Goal: Navigation & Orientation: Find specific page/section

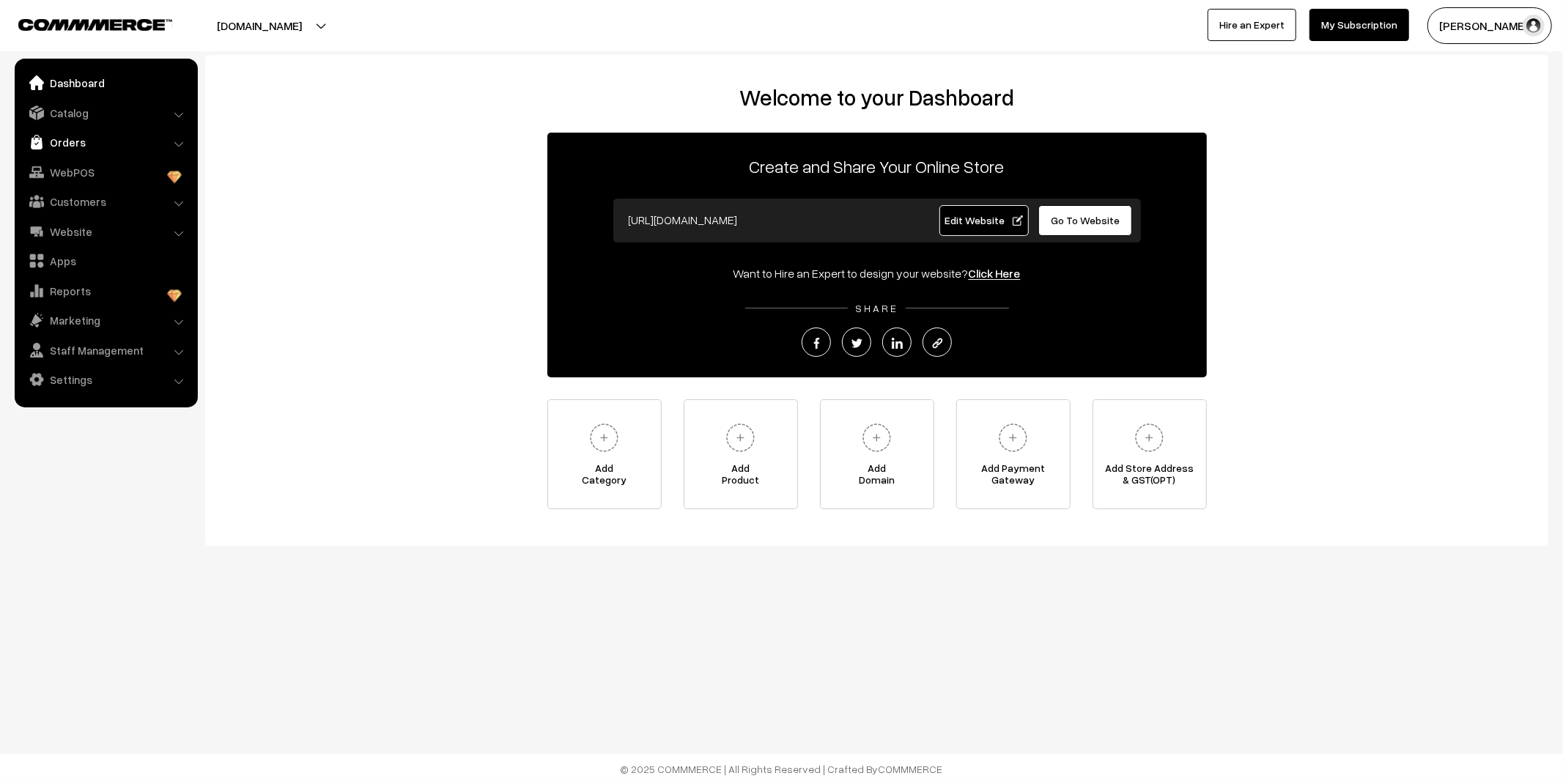
click at [128, 135] on link "Orders" at bounding box center [106, 142] width 174 height 27
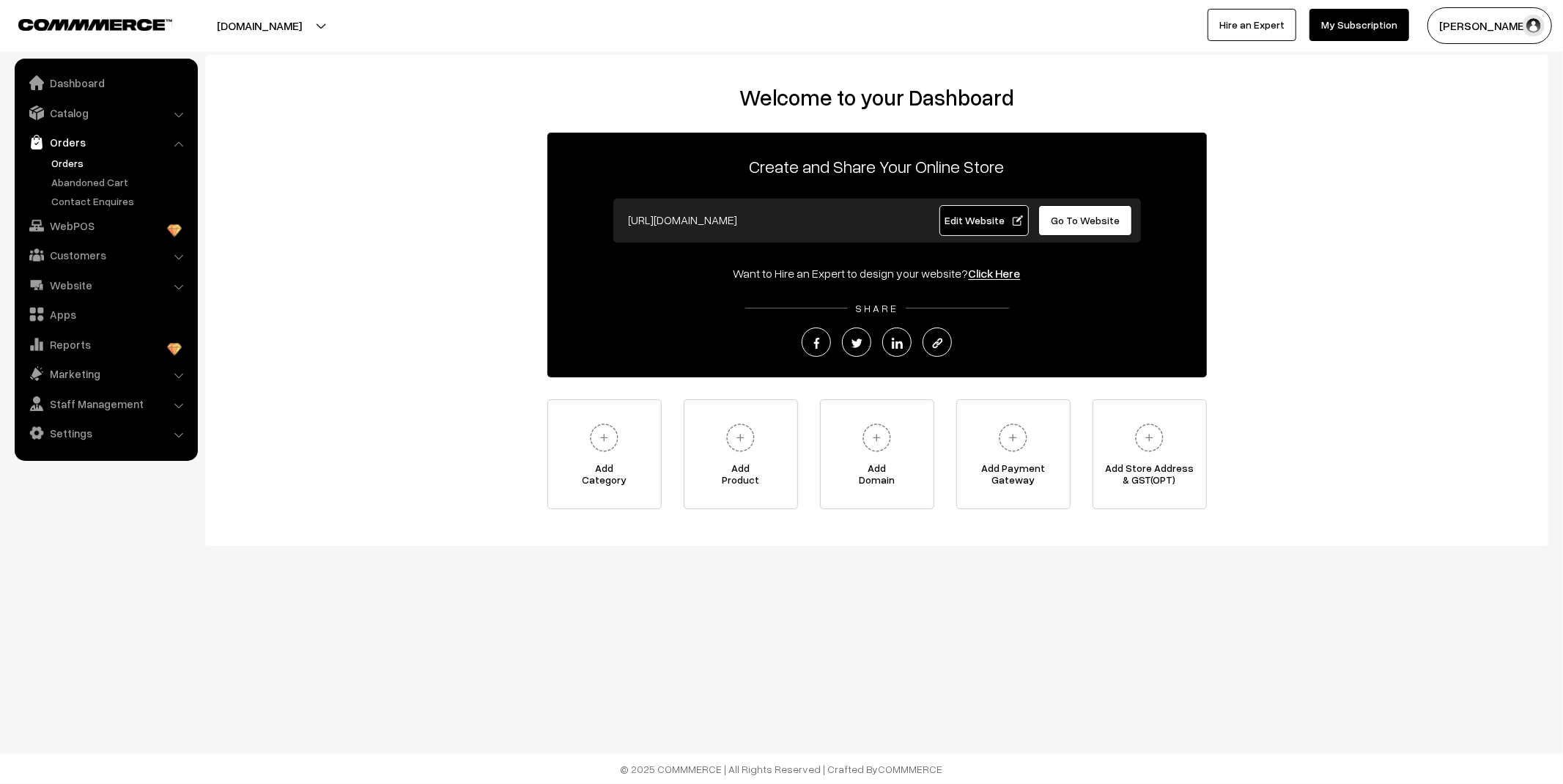
click at [83, 161] on link "Orders" at bounding box center [120, 163] width 145 height 15
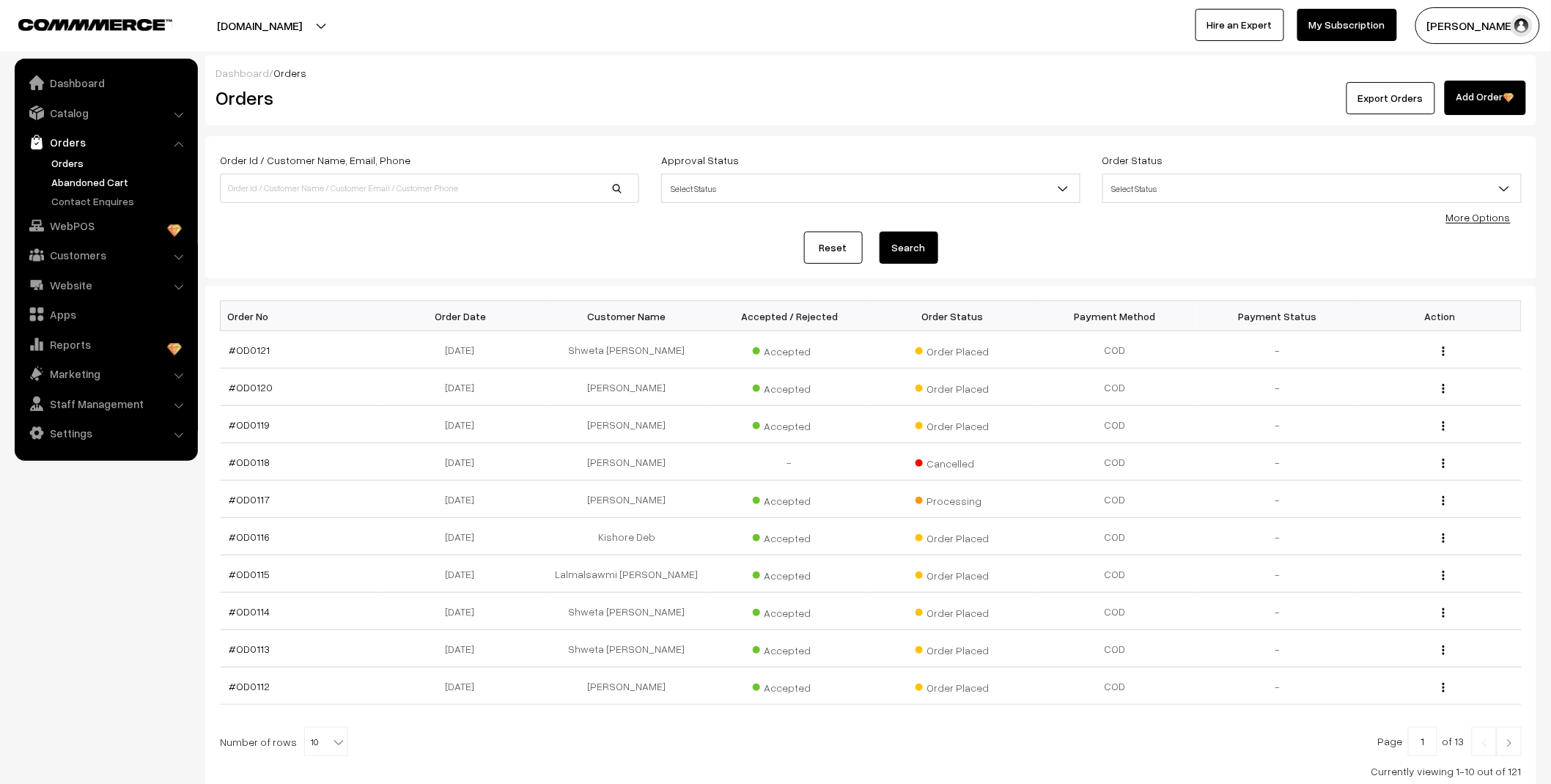
click at [77, 189] on link "Abandoned Cart" at bounding box center [120, 181] width 145 height 15
